Goal: Information Seeking & Learning: Learn about a topic

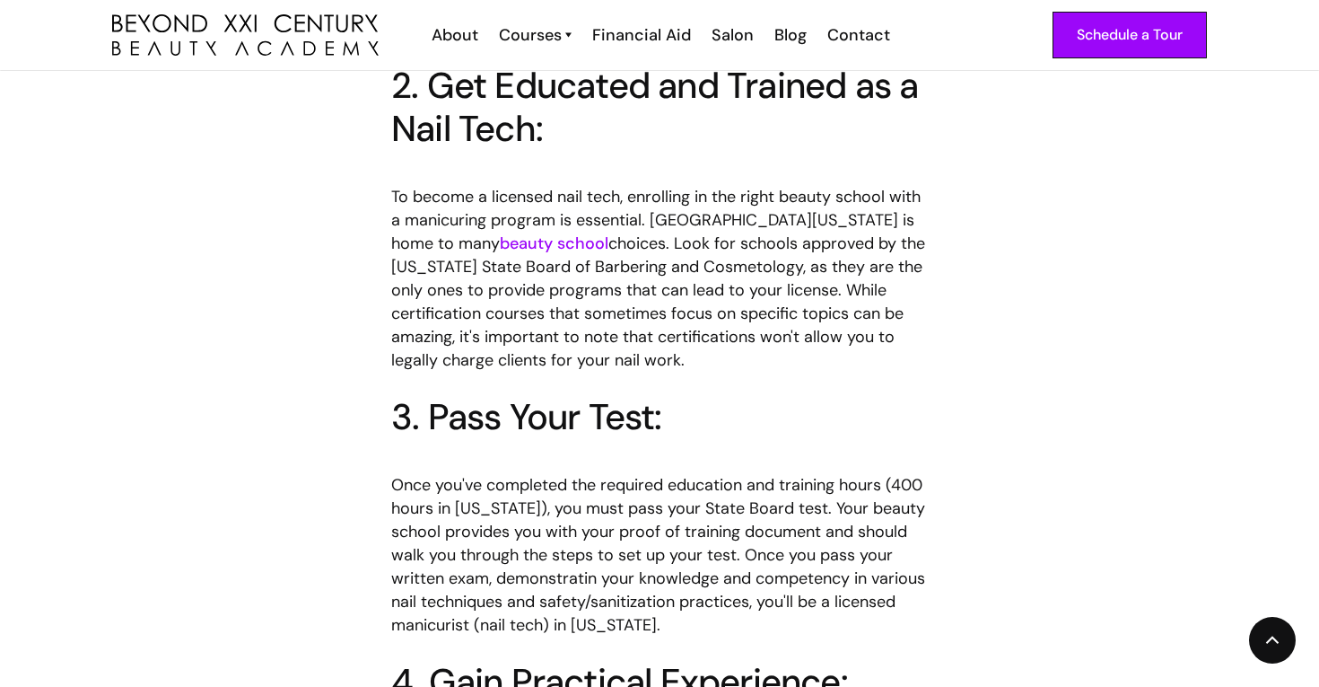
scroll to position [1423, 0]
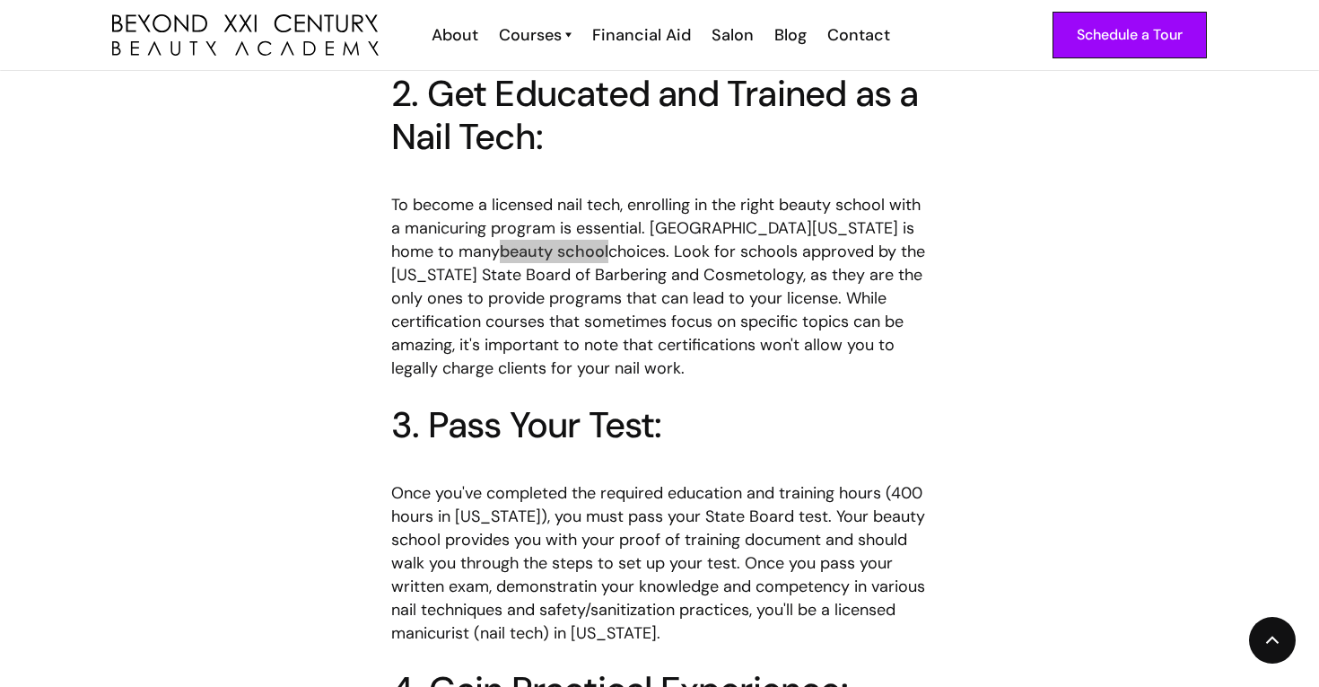
drag, startPoint x: 489, startPoint y: 231, endPoint x: 783, endPoint y: 4, distance: 371.1
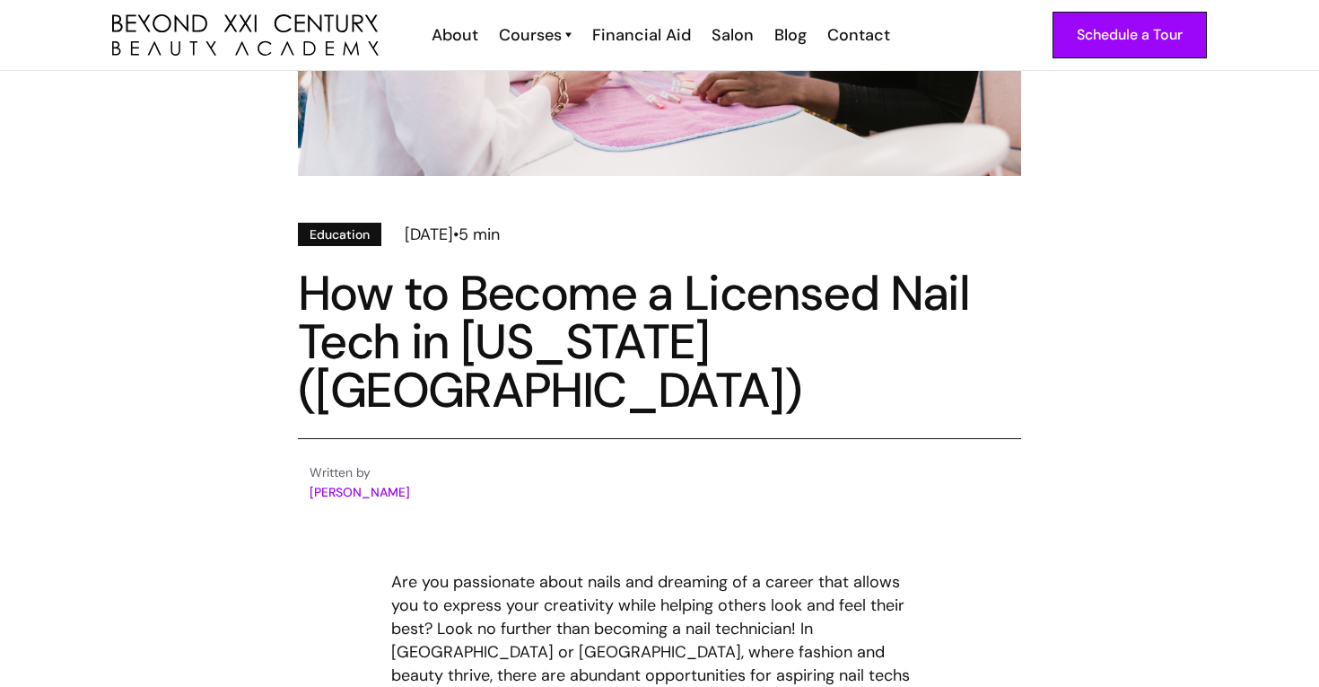
scroll to position [0, 0]
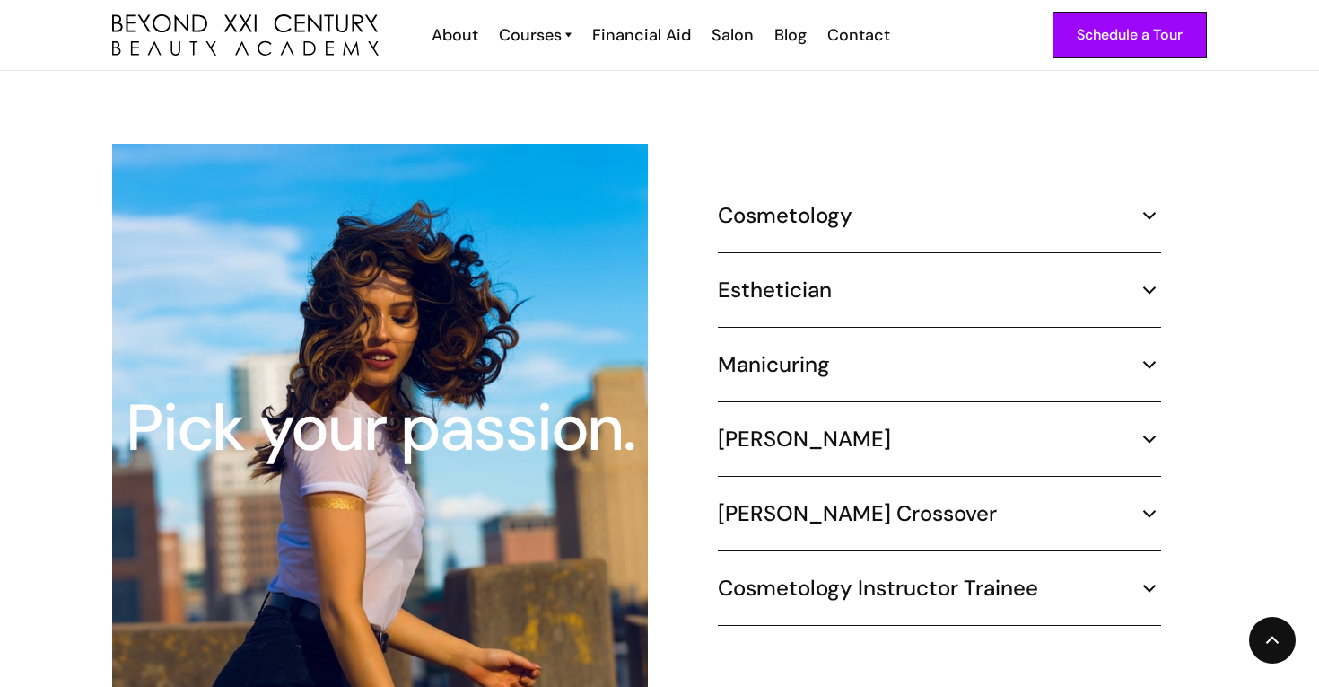
scroll to position [1645, 0]
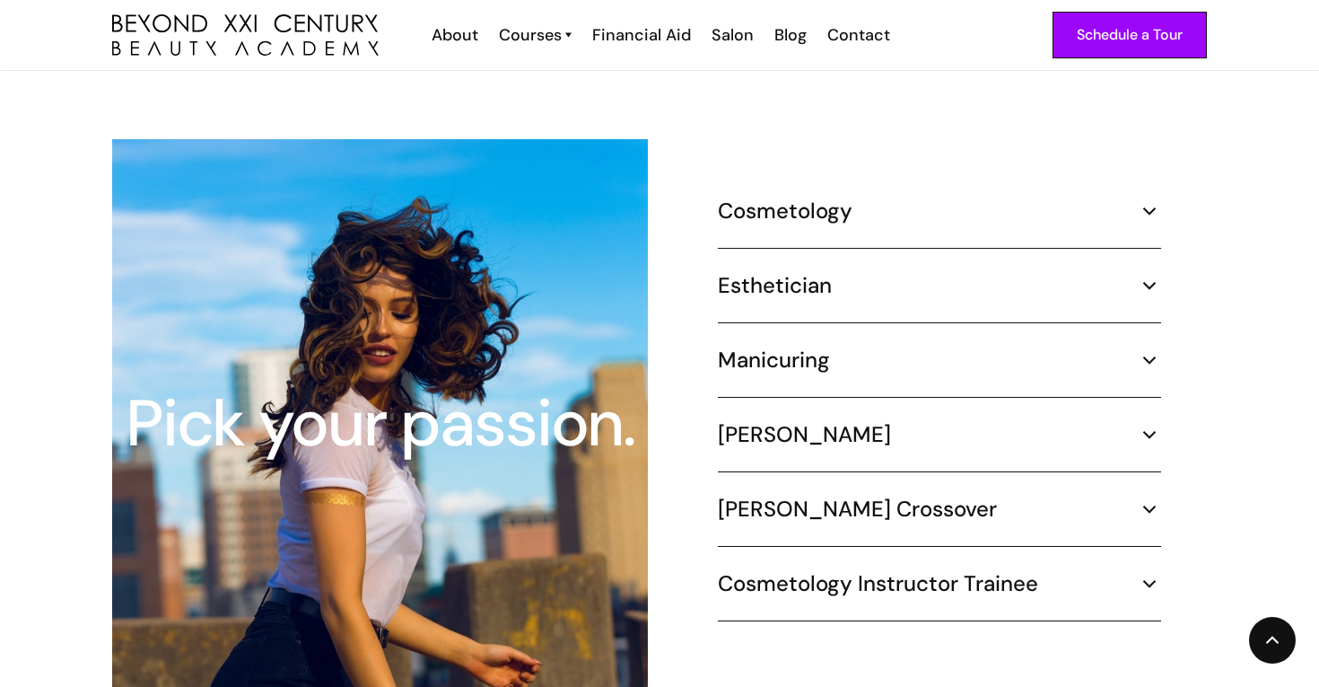
click at [801, 197] on h5 "Cosmetology" at bounding box center [785, 210] width 135 height 27
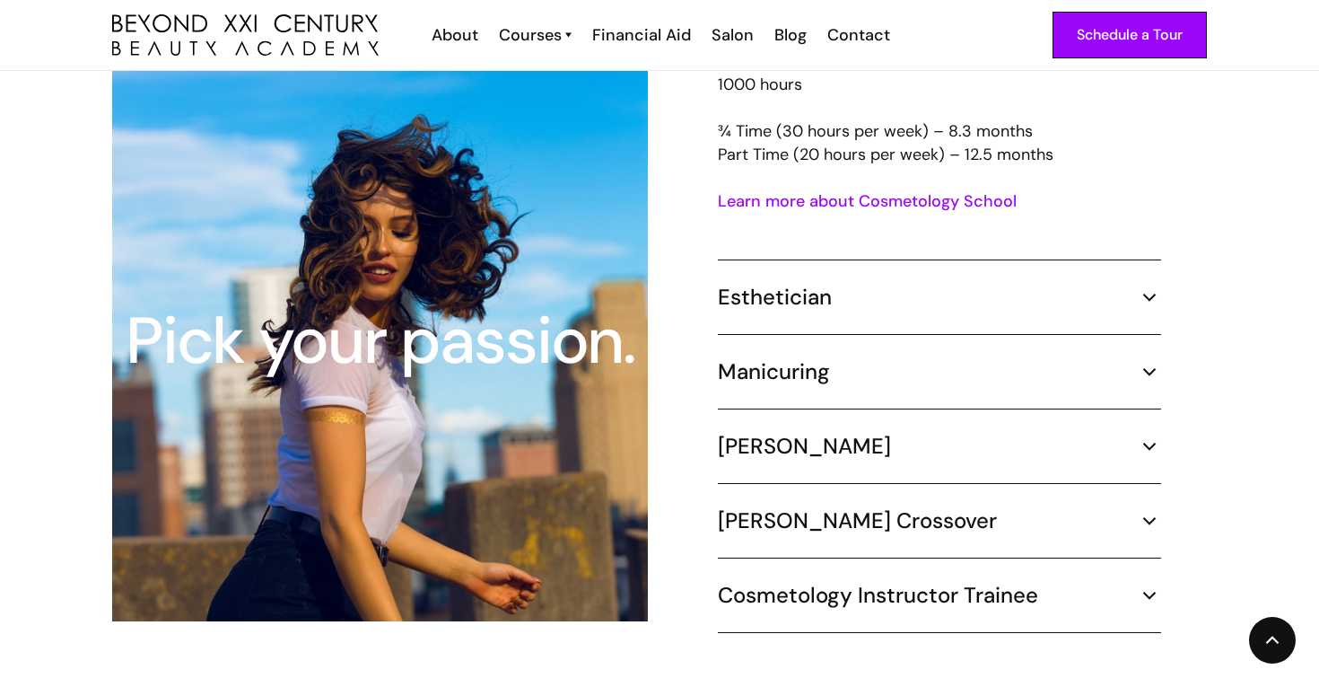
click at [812, 359] on h5 "Manicuring" at bounding box center [774, 371] width 112 height 27
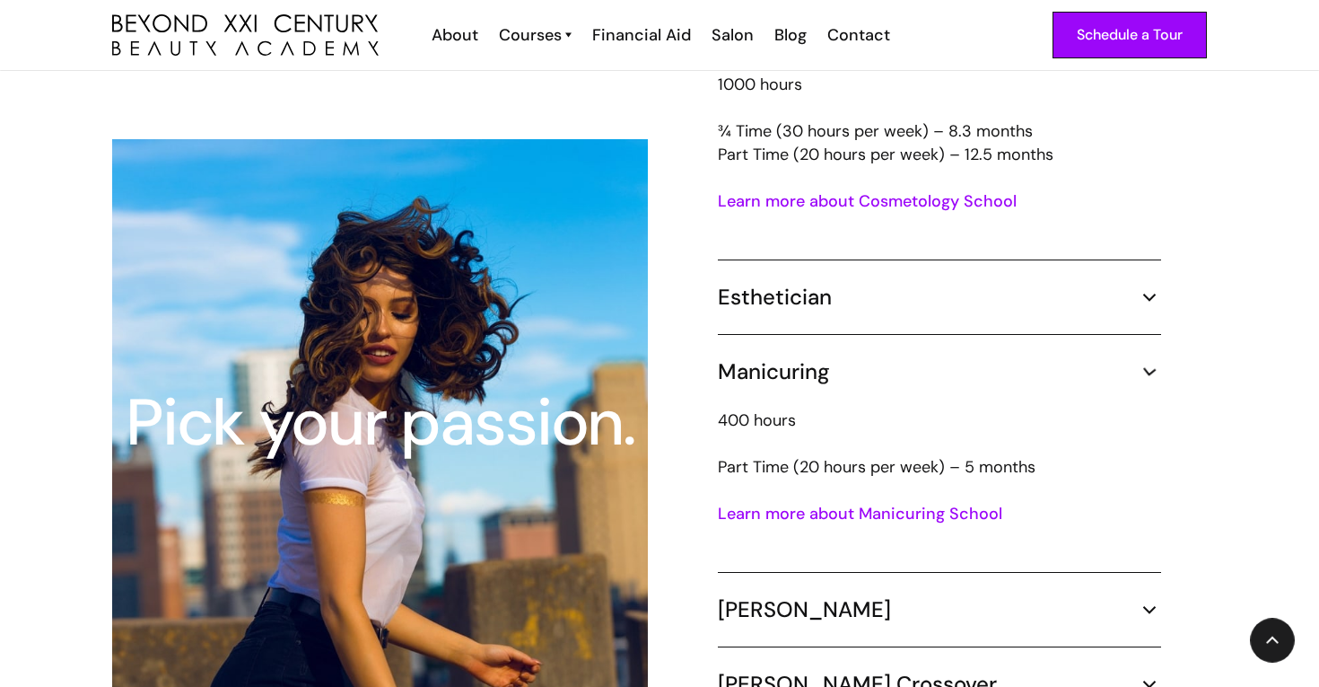
scroll to position [1843, 0]
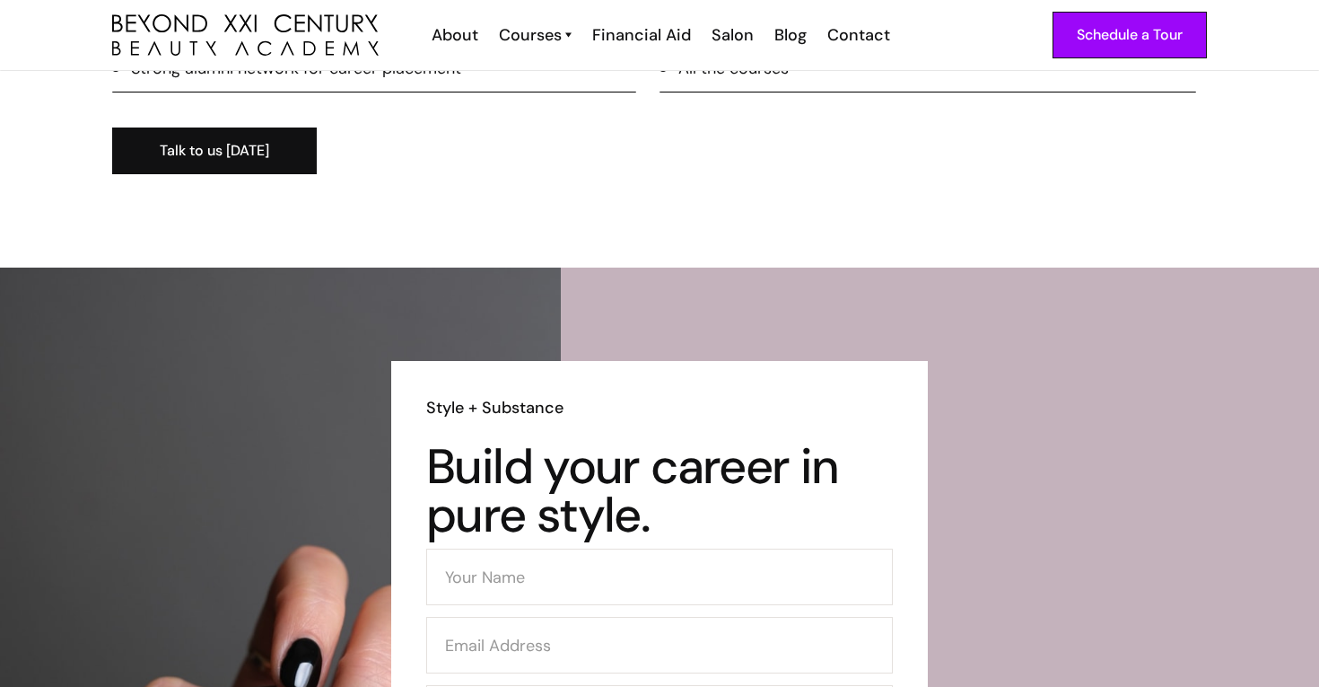
scroll to position [2465, 0]
